Goal: Information Seeking & Learning: Learn about a topic

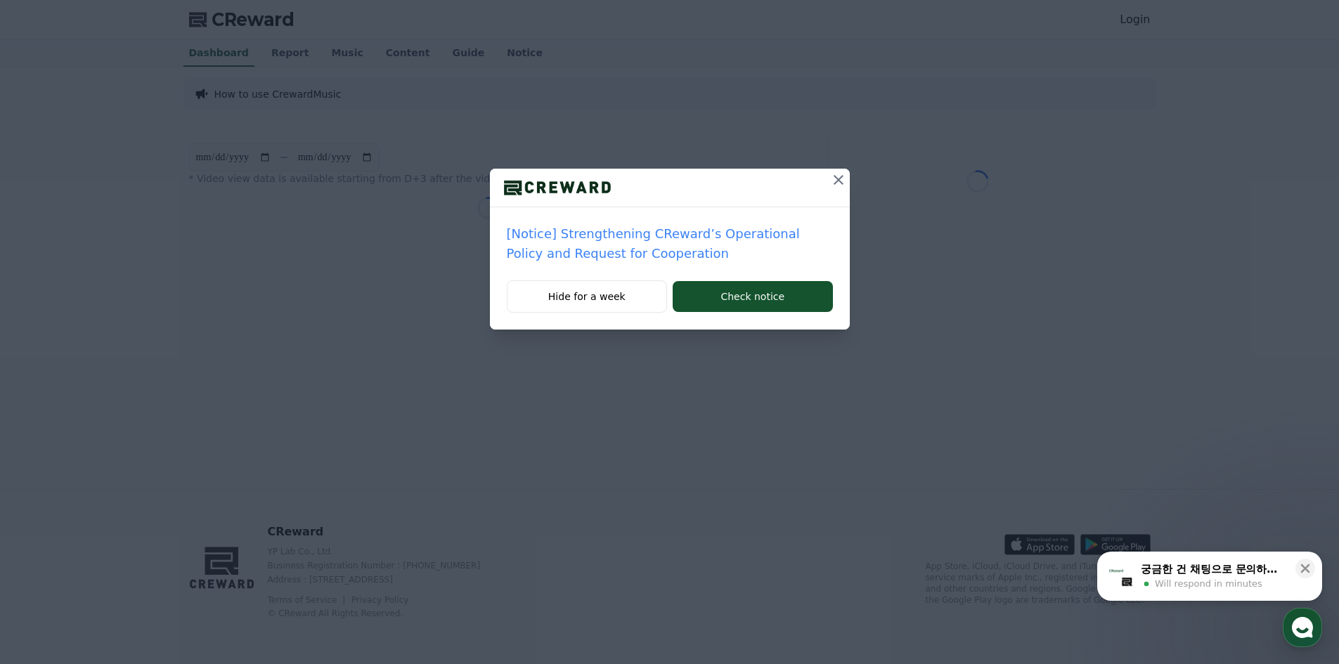
click at [740, 237] on p "[Notice] Strengthening CReward’s Operational Policy and Request for Cooperation" at bounding box center [670, 243] width 326 height 39
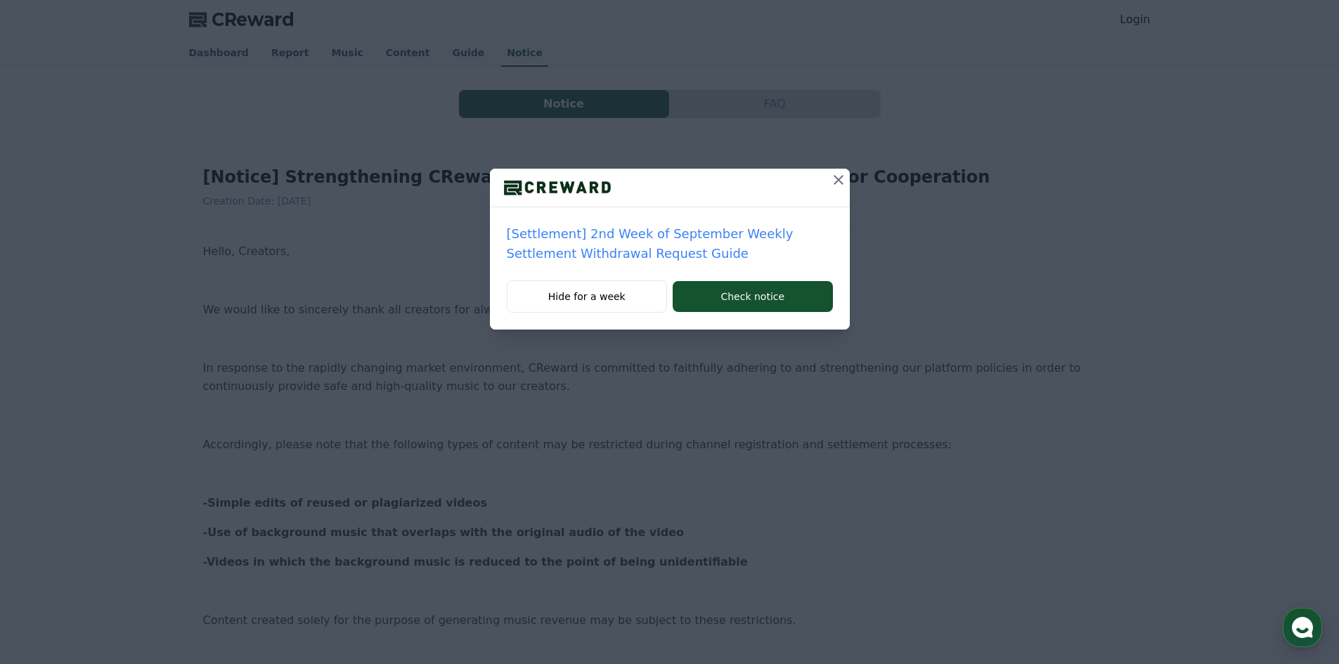
click at [841, 181] on icon at bounding box center [838, 179] width 17 height 17
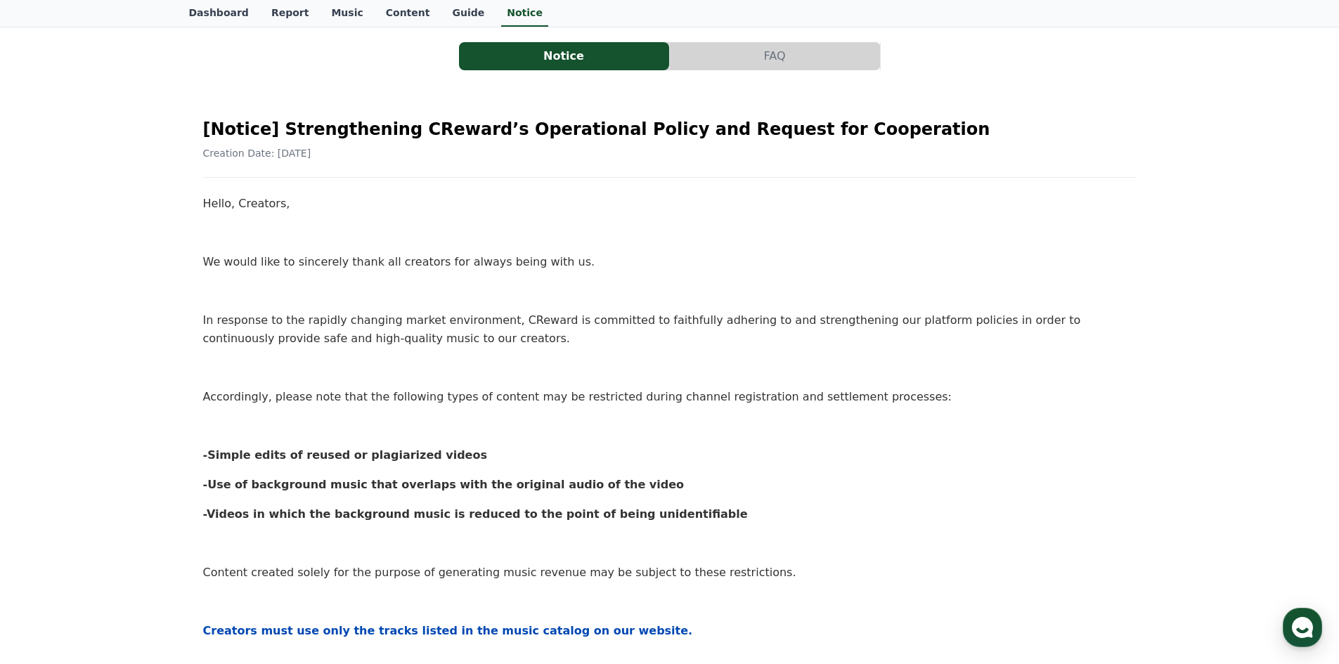
scroll to position [70, 0]
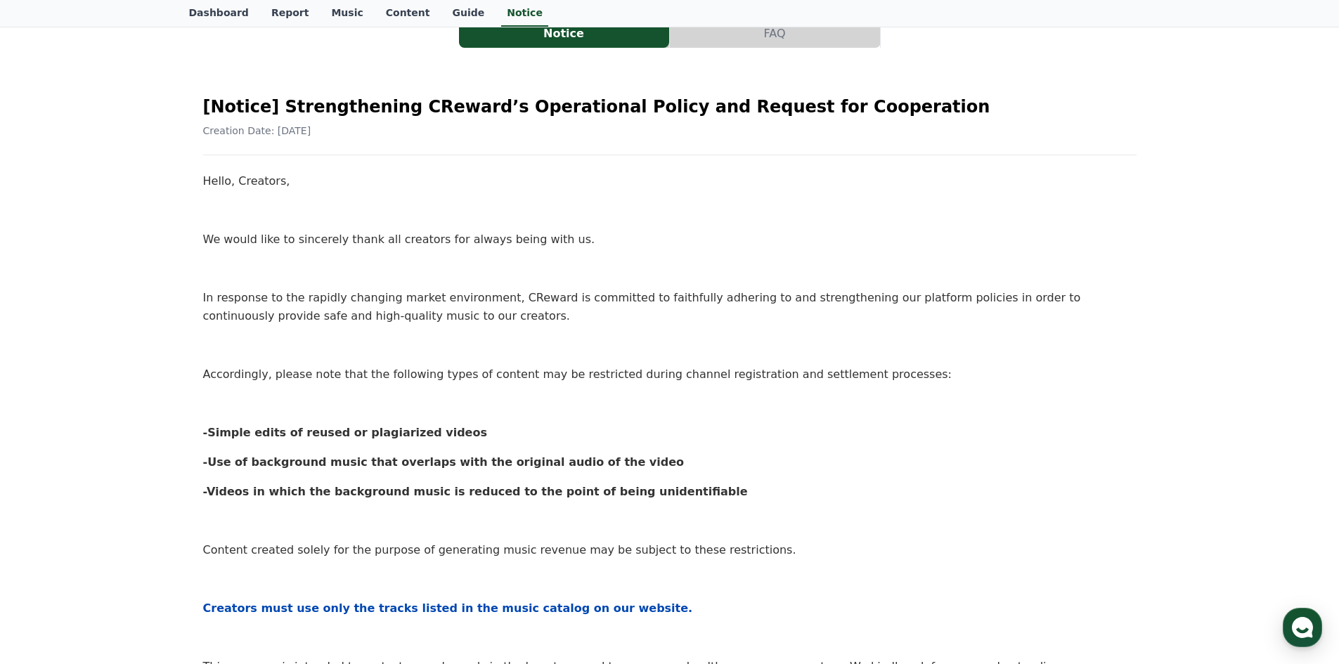
click at [280, 298] on p "In response to the rapidly changing market environment, CReward is committed to…" at bounding box center [669, 307] width 933 height 36
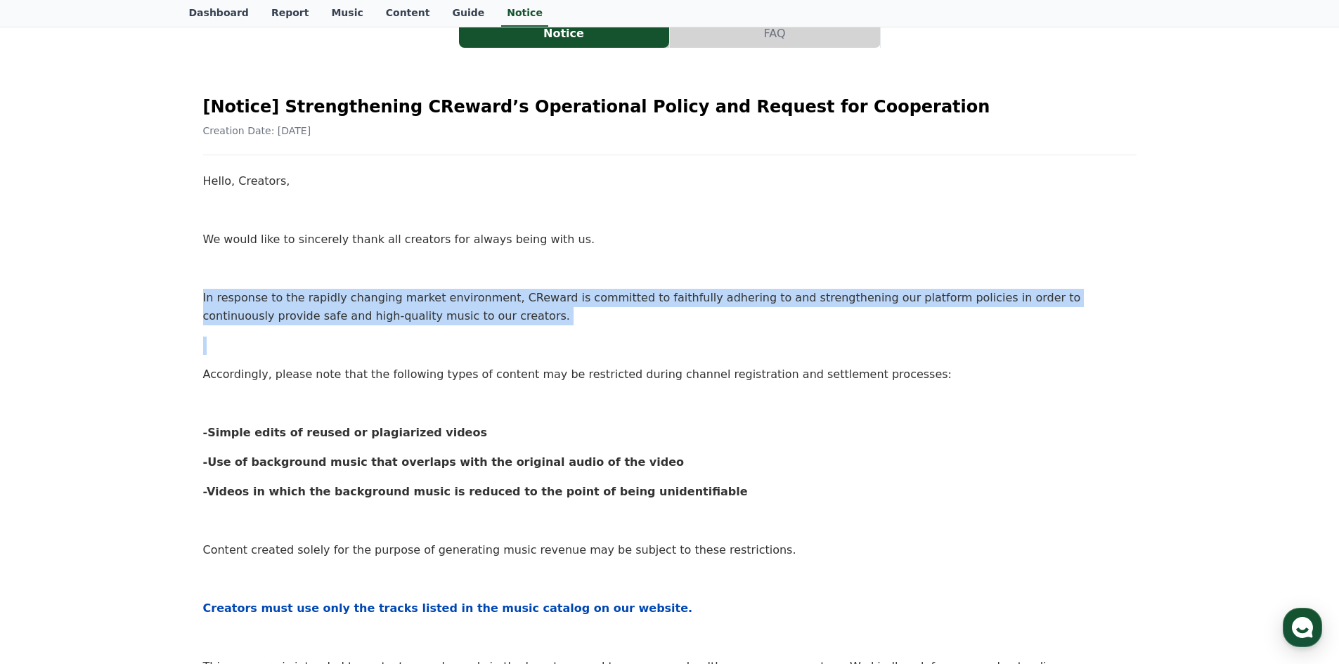
click at [280, 298] on p "In response to the rapidly changing market environment, CReward is committed to…" at bounding box center [669, 307] width 933 height 36
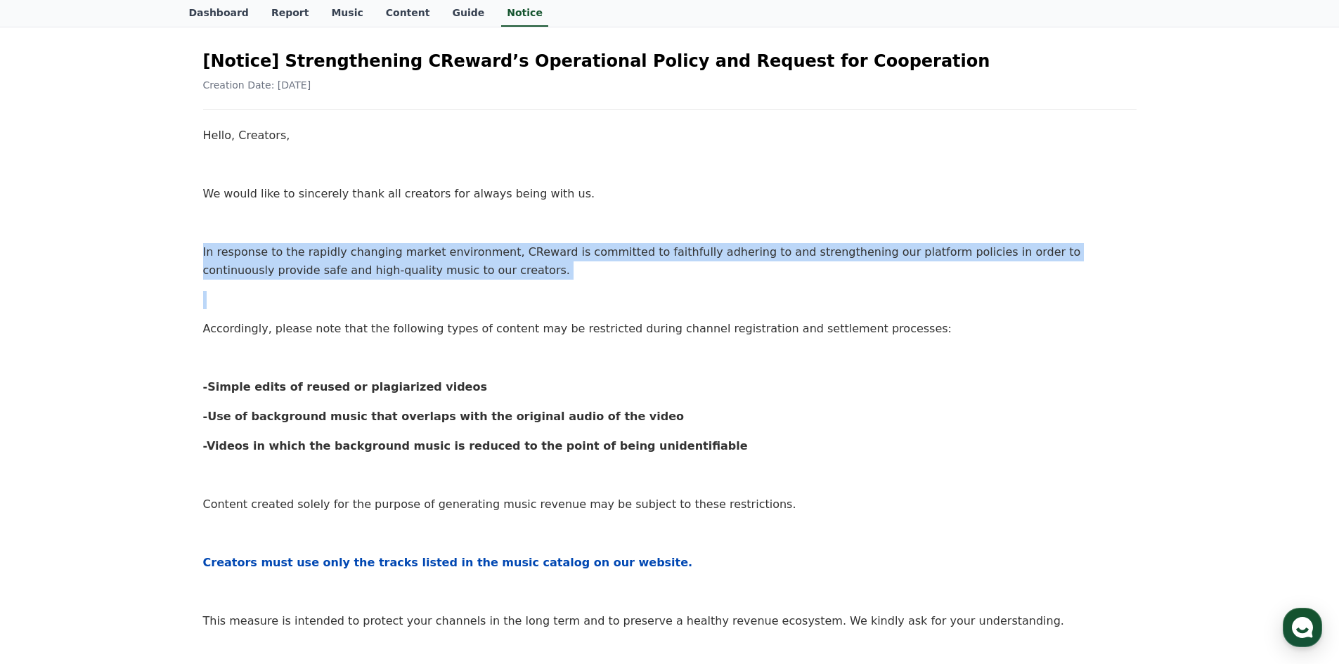
scroll to position [141, 0]
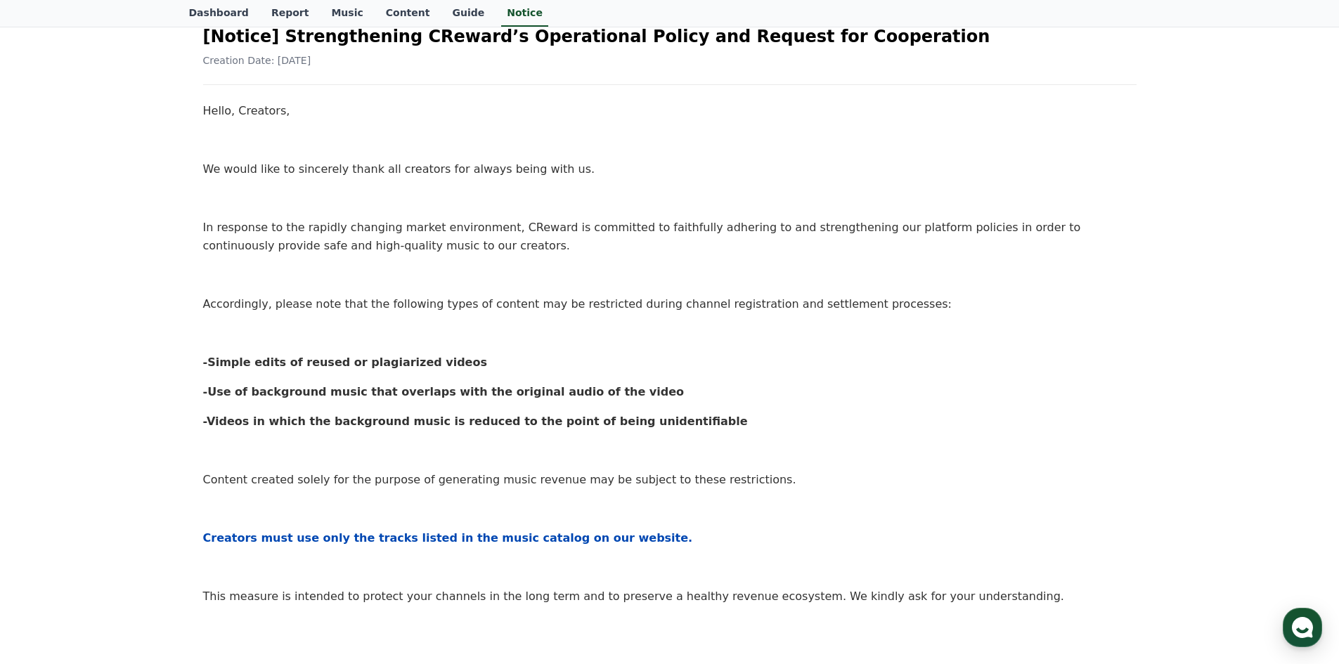
click at [408, 308] on p "Accordingly, please note that the following types of content may be restricted …" at bounding box center [669, 304] width 933 height 18
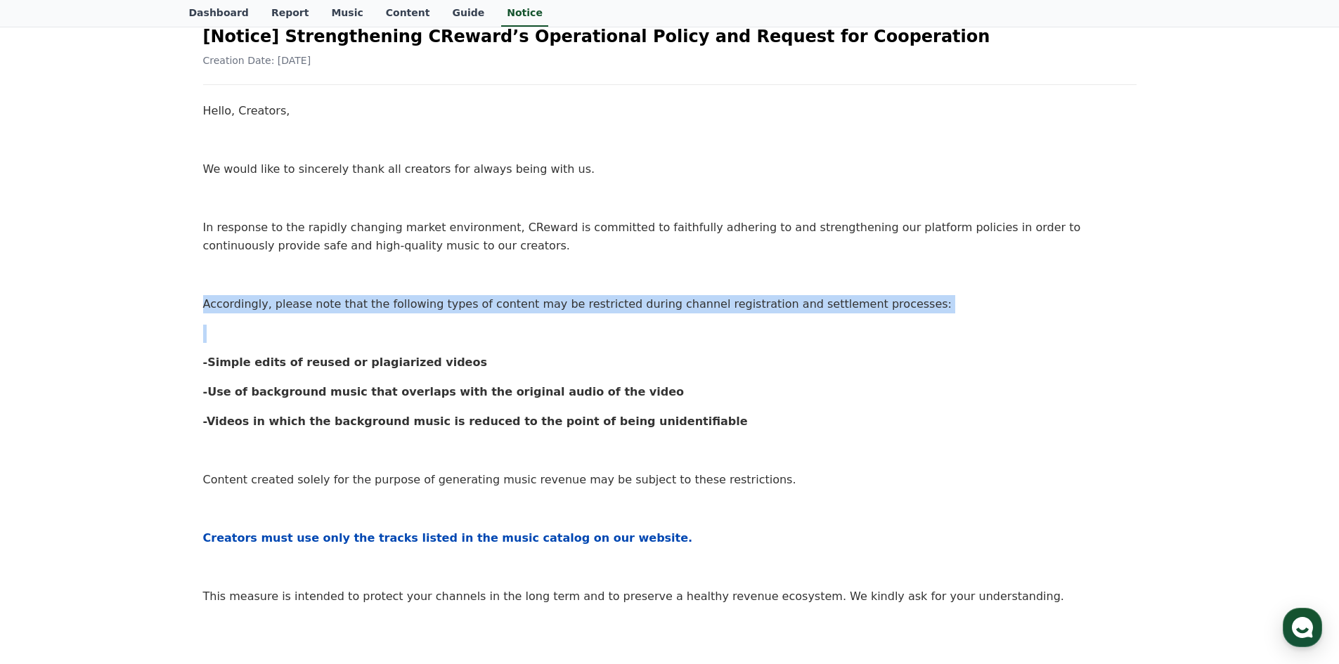
click at [408, 308] on p "Accordingly, please note that the following types of content may be restricted …" at bounding box center [669, 304] width 933 height 18
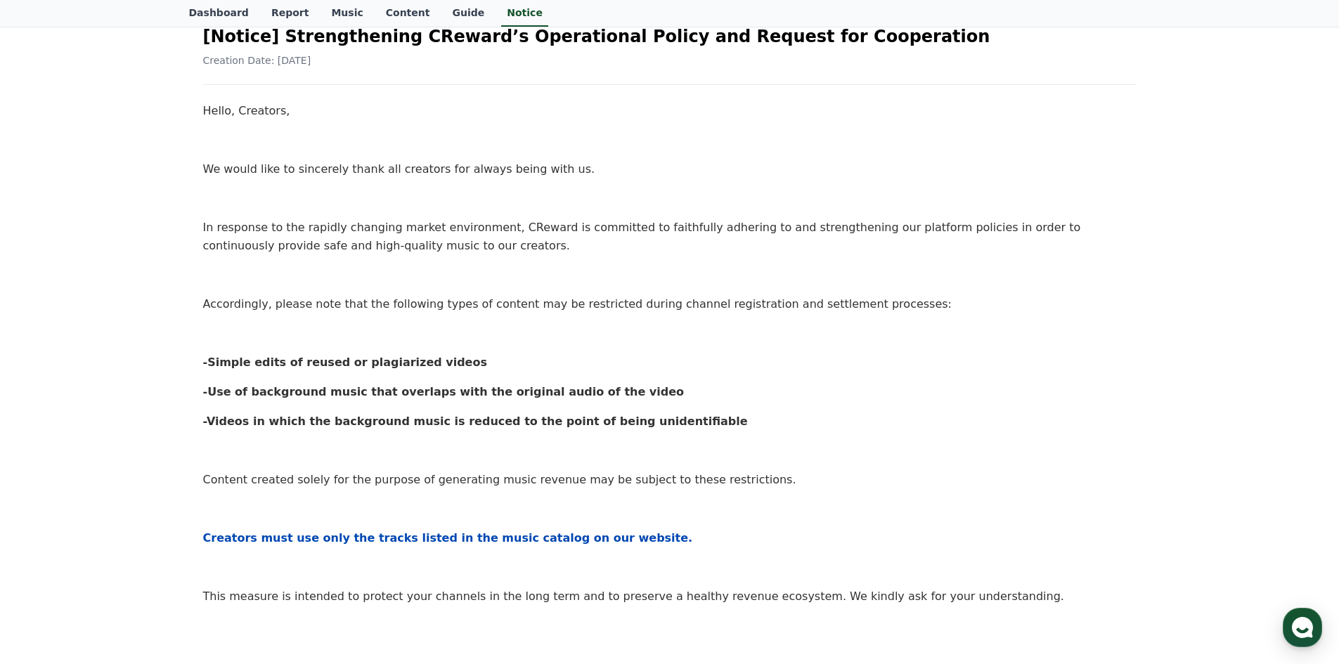
click at [308, 360] on strong "-Simple edits of reused or plagiarized videos" at bounding box center [345, 362] width 284 height 13
click at [470, 389] on strong "-Use of background music that overlaps with the original audio of the video" at bounding box center [443, 391] width 481 height 13
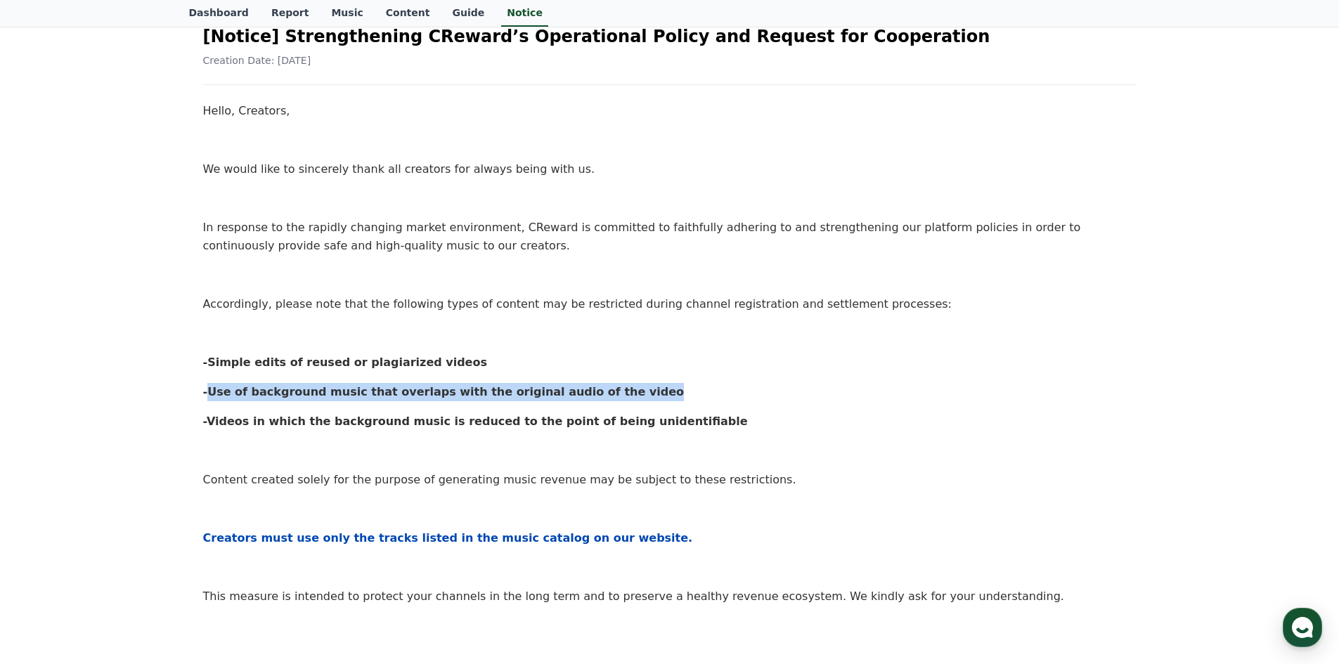
click at [470, 389] on strong "-Use of background music that overlaps with the original audio of the video" at bounding box center [443, 391] width 481 height 13
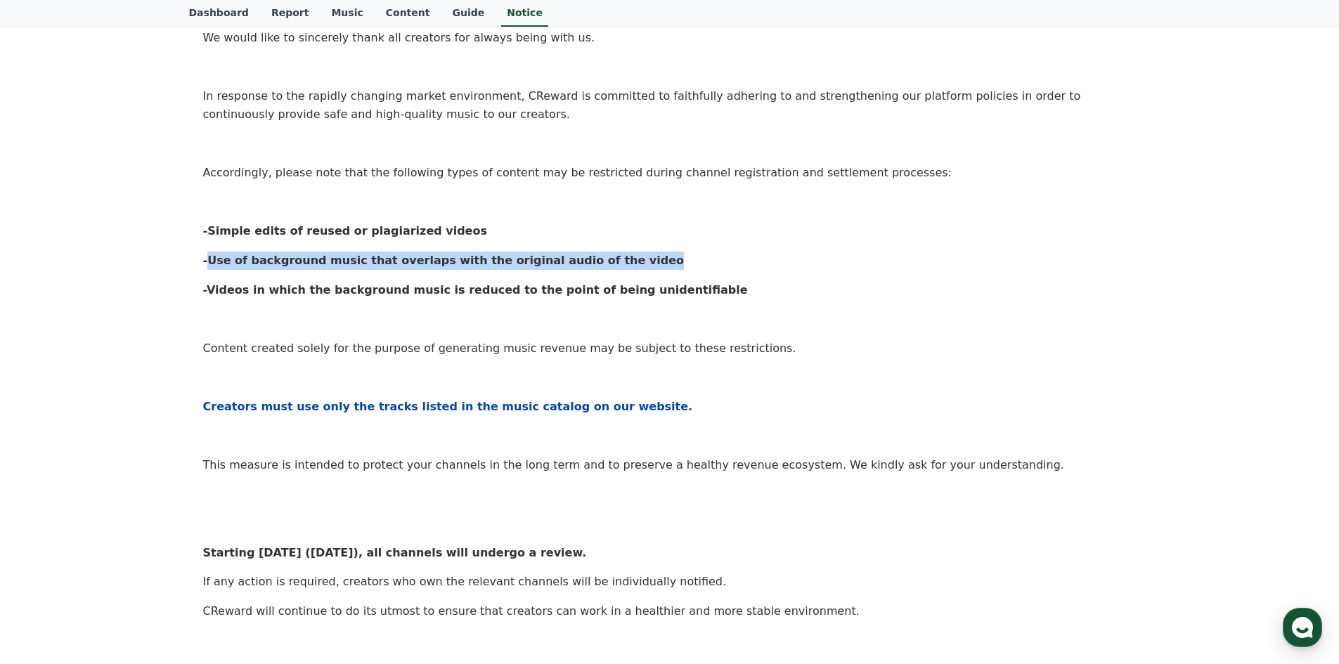
scroll to position [492, 0]
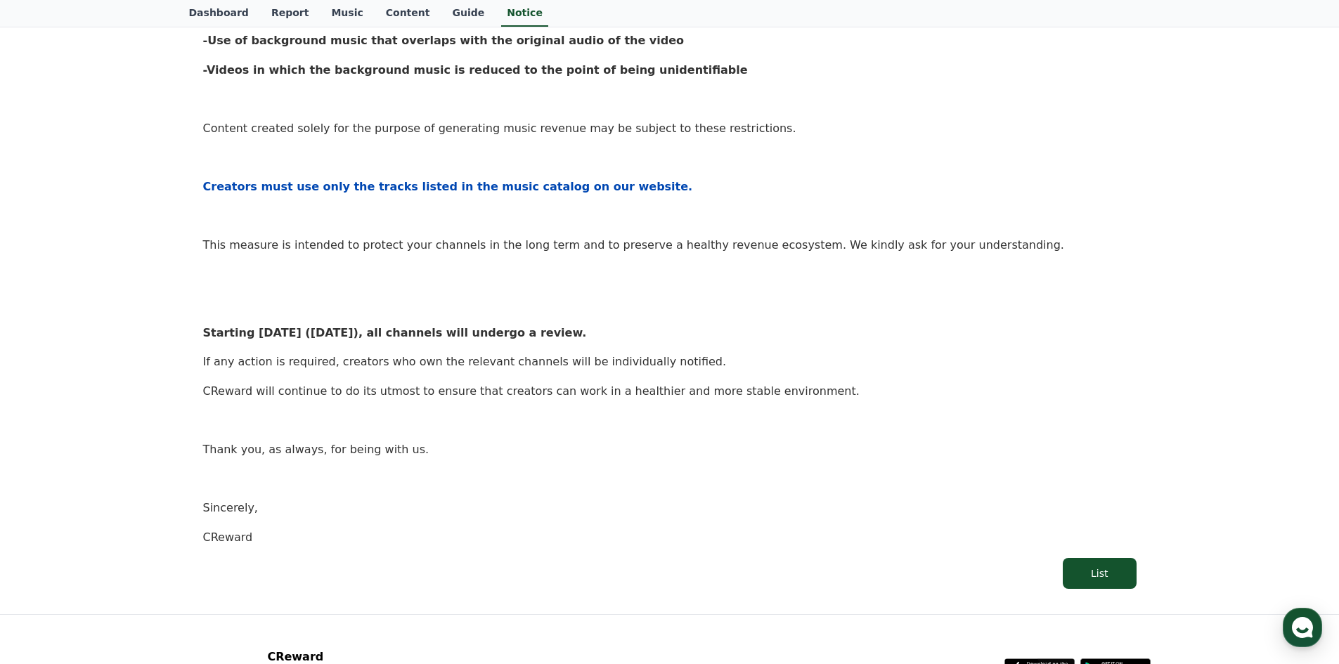
click at [843, 198] on div "Hello, Creators, We would like to sincerely thank all creators for always being…" at bounding box center [669, 148] width 933 height 796
click at [434, 356] on p "If any action is required, creators who own the relevant channels will be indiv…" at bounding box center [669, 362] width 933 height 18
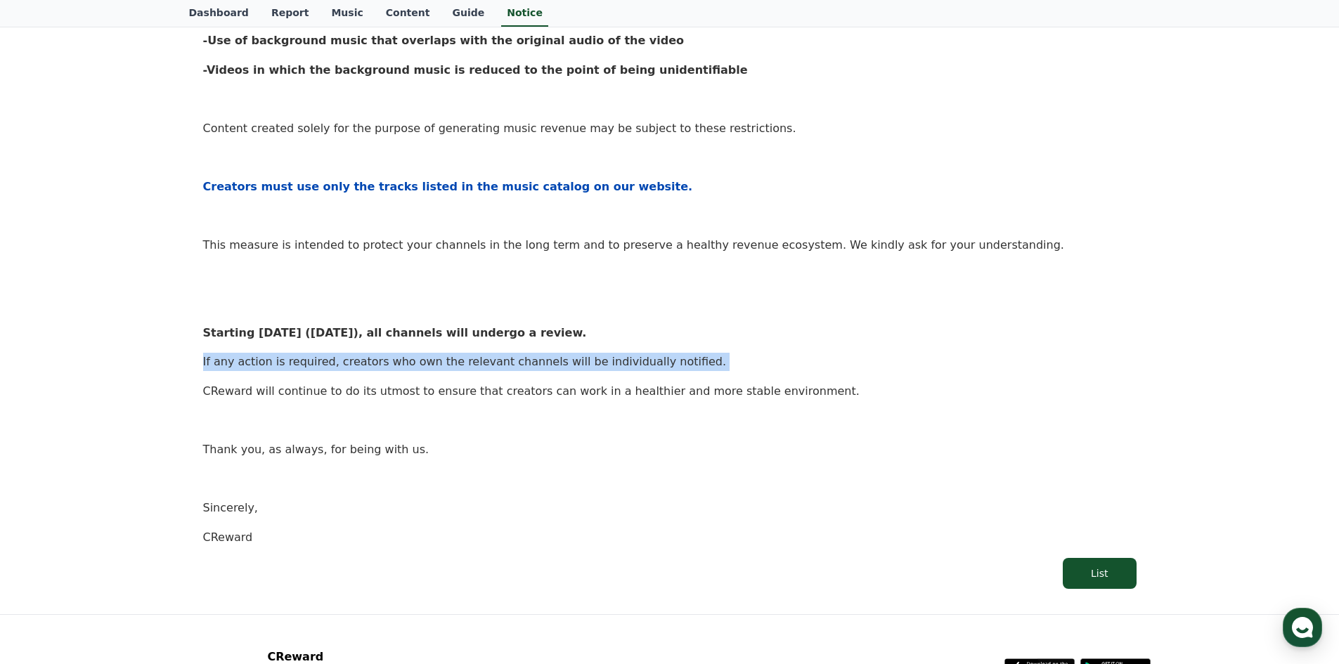
click at [434, 356] on p "If any action is required, creators who own the relevant channels will be indiv…" at bounding box center [669, 362] width 933 height 18
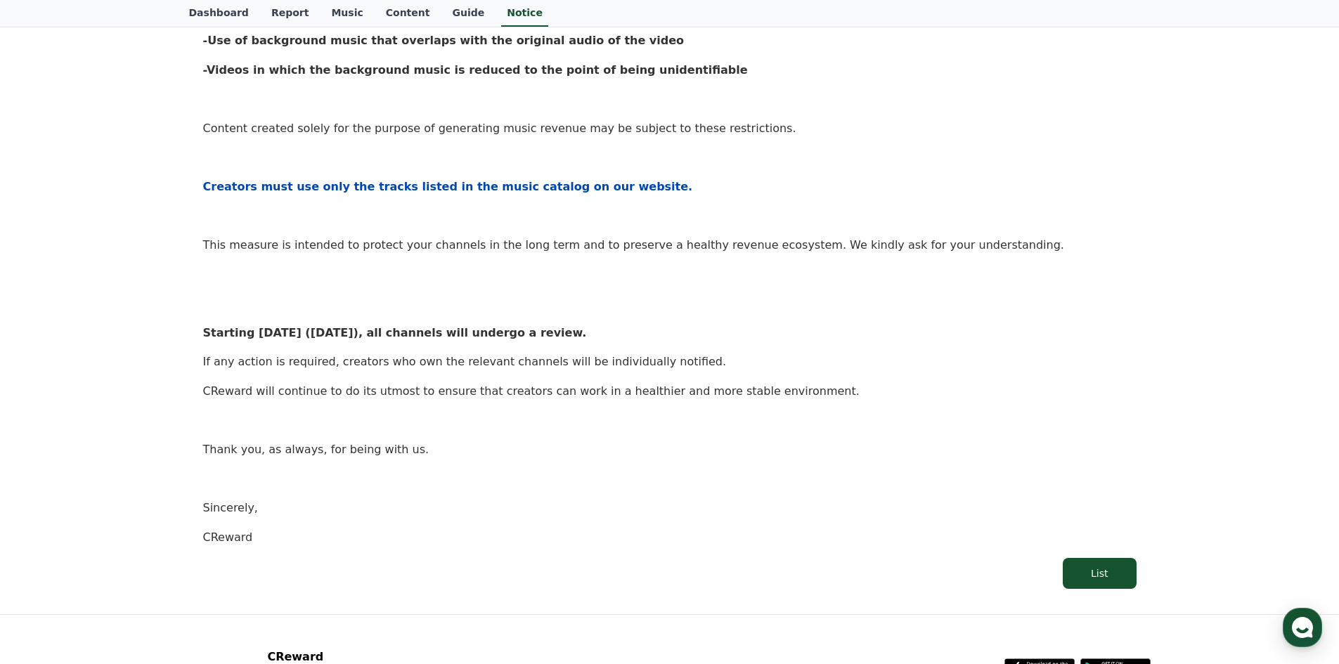
click at [441, 377] on div "Hello, Creators, We would like to sincerely thank all creators for always being…" at bounding box center [669, 148] width 933 height 796
click at [448, 387] on p "CReward will continue to do its utmost to ensure that creators can work in a he…" at bounding box center [669, 391] width 933 height 18
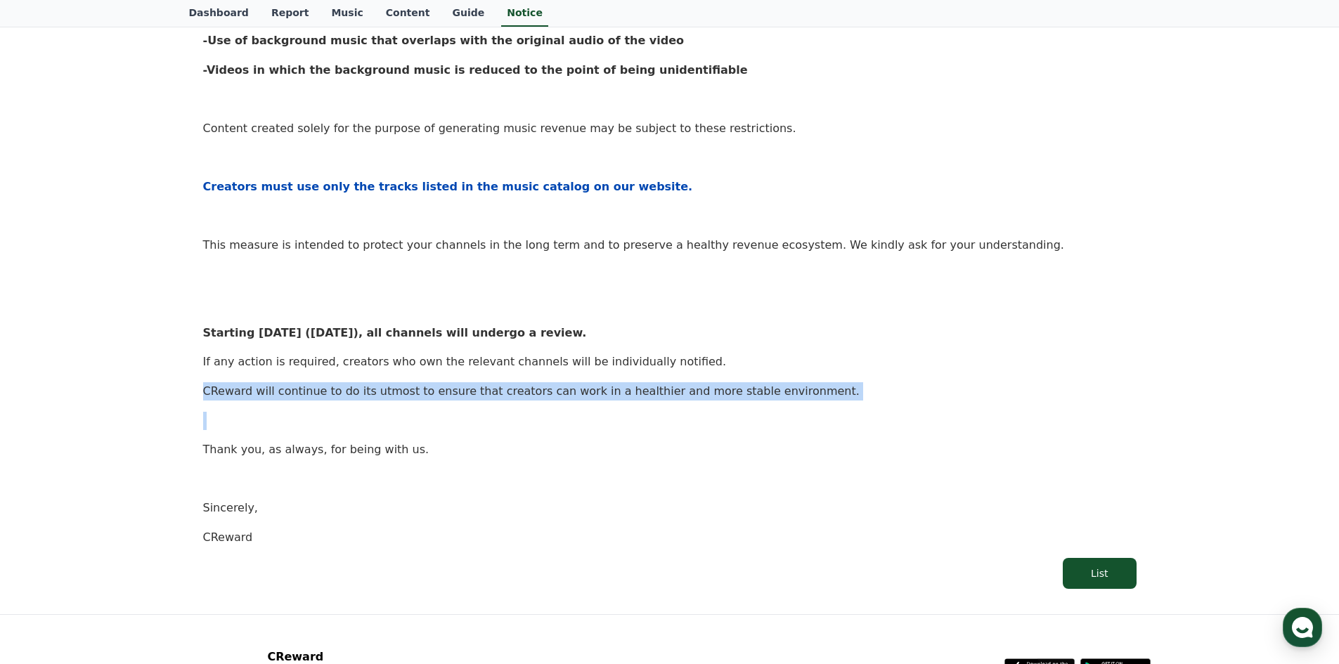
click at [448, 387] on p "CReward will continue to do its utmost to ensure that creators can work in a he…" at bounding box center [669, 391] width 933 height 18
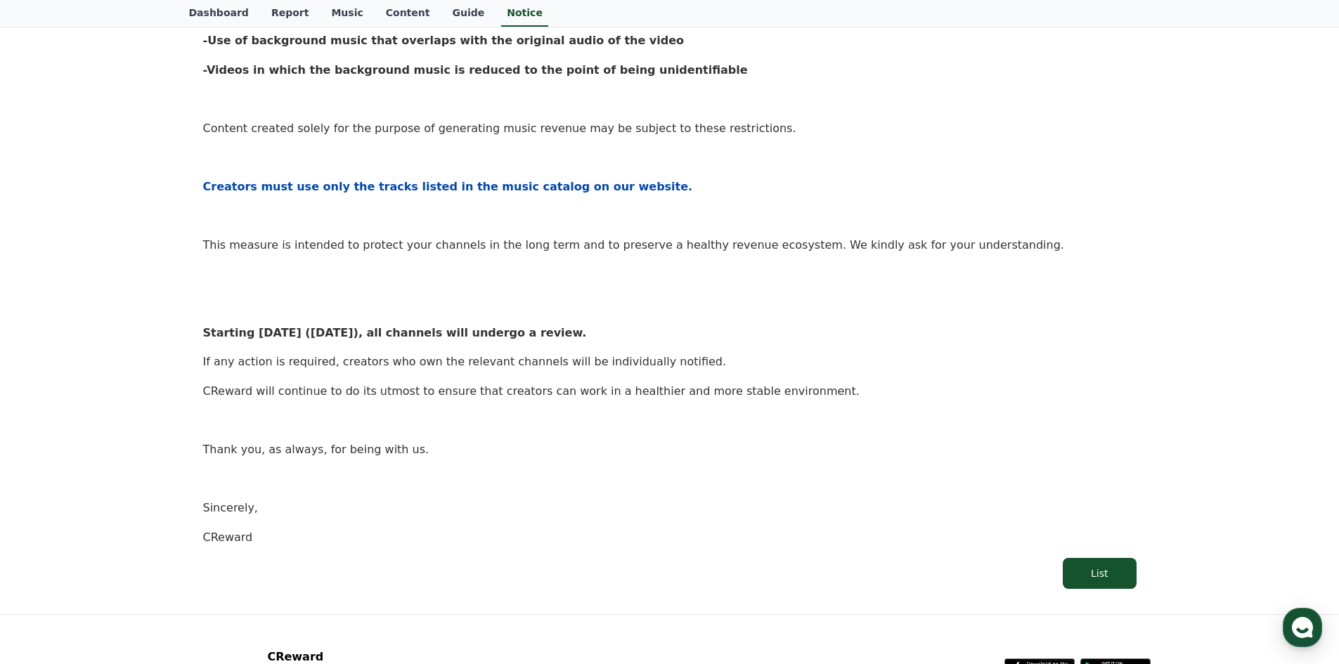
click at [290, 443] on p "Thank you, as always, for being with us." at bounding box center [669, 450] width 933 height 18
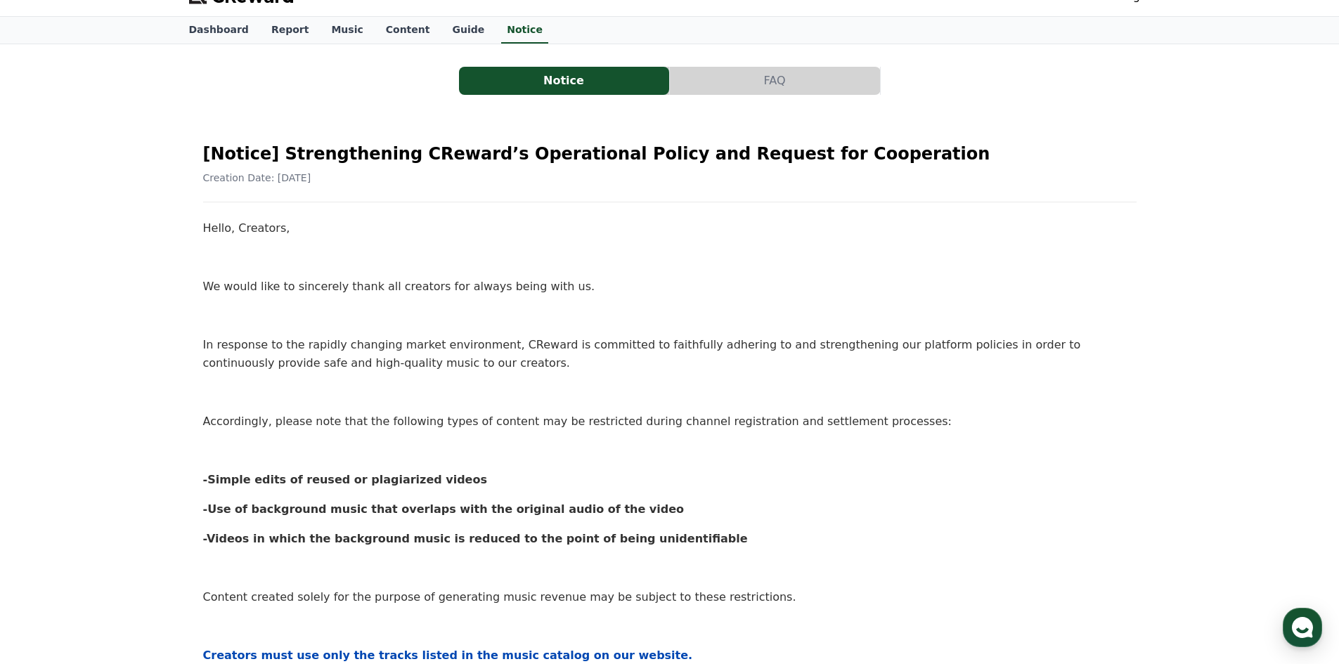
scroll to position [0, 0]
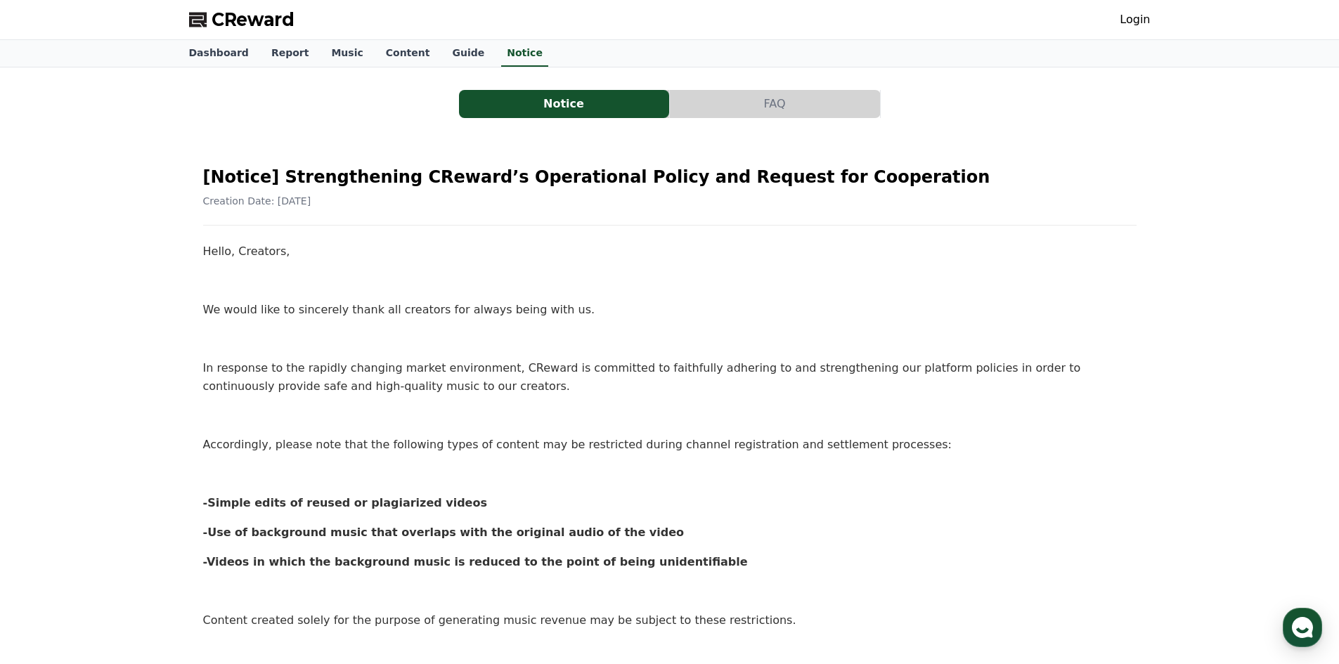
click at [725, 102] on button "FAQ" at bounding box center [775, 104] width 210 height 28
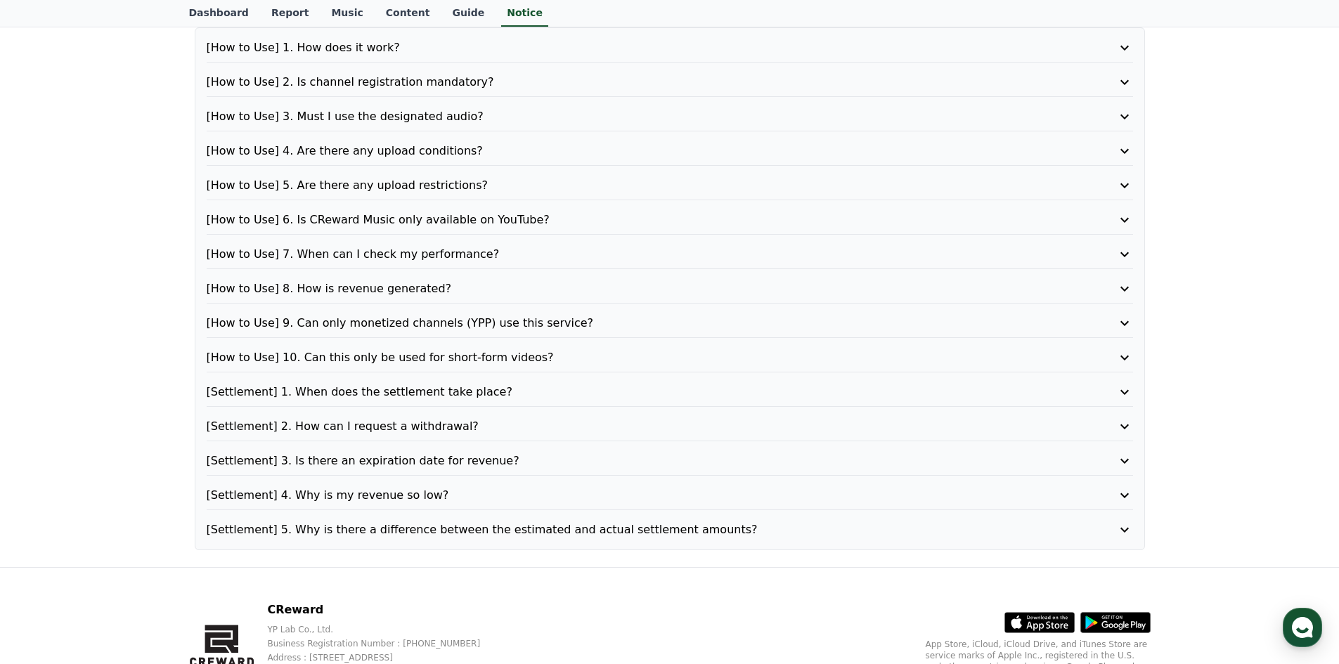
scroll to position [197, 0]
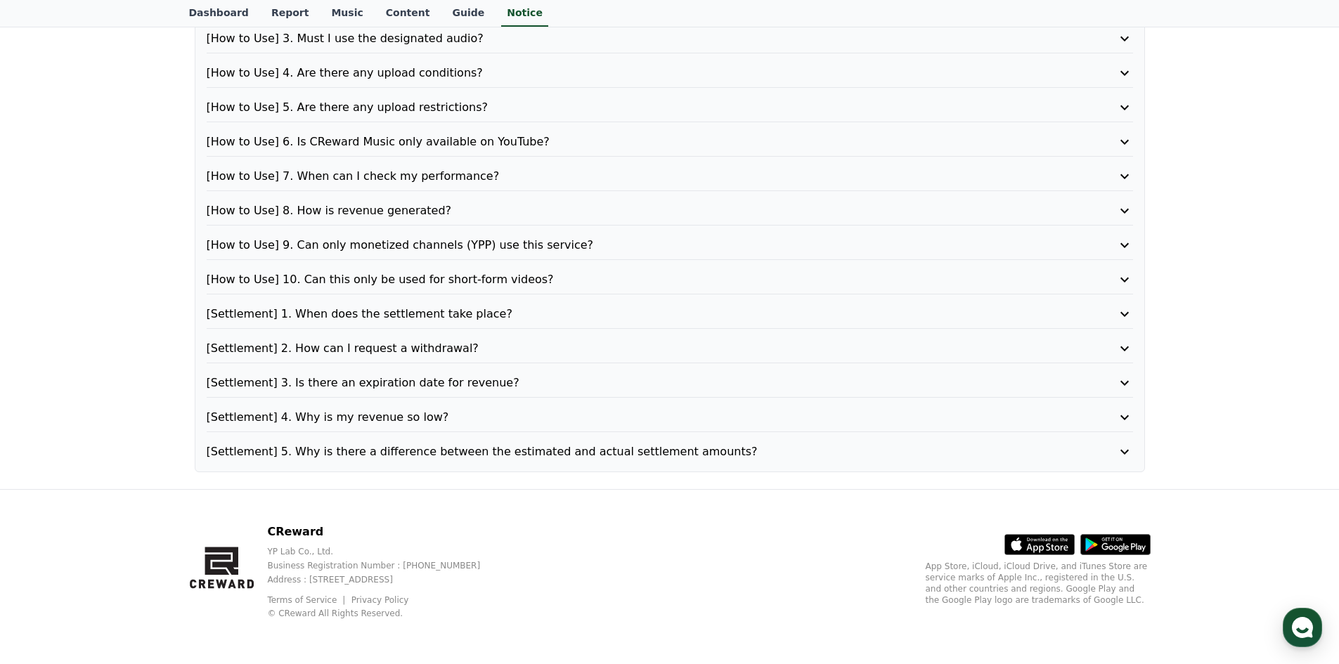
click at [415, 415] on p "[Settlement] 4. Why is my revenue so low?" at bounding box center [633, 417] width 853 height 17
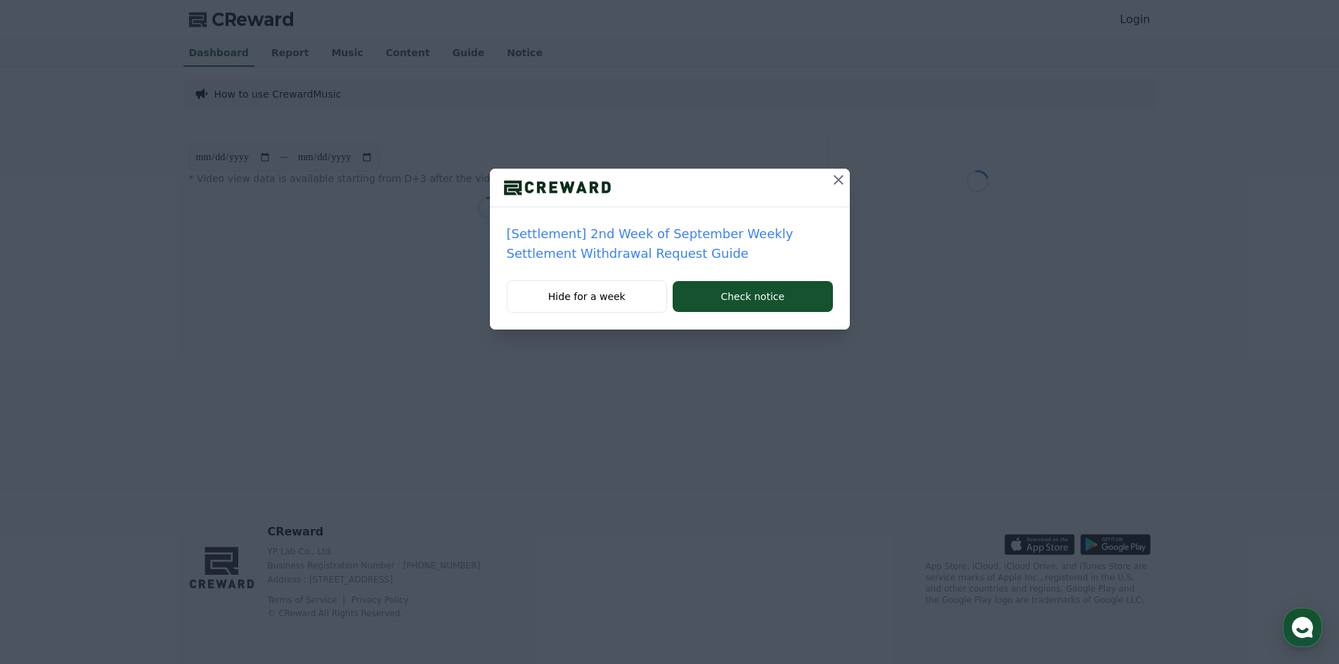
click at [737, 225] on p "[Settlement] 2nd Week of September Weekly Settlement Withdrawal Request Guide" at bounding box center [670, 243] width 326 height 39
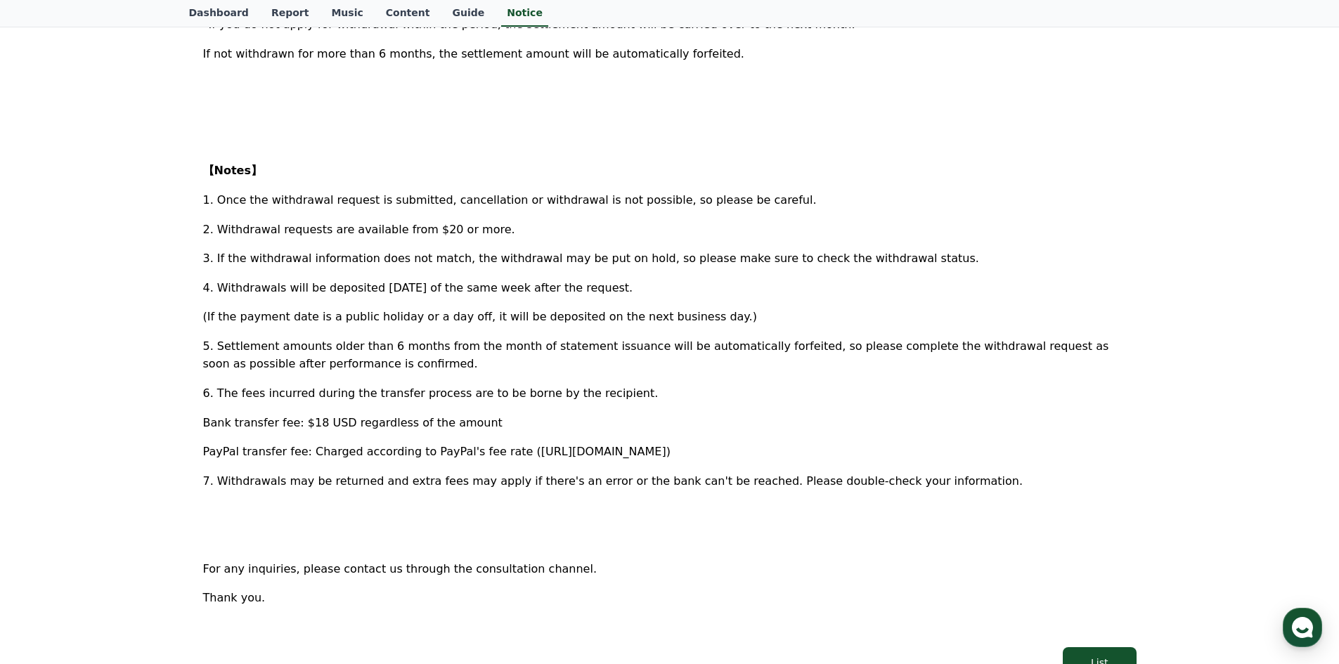
scroll to position [492, 0]
